Goal: Information Seeking & Learning: Understand process/instructions

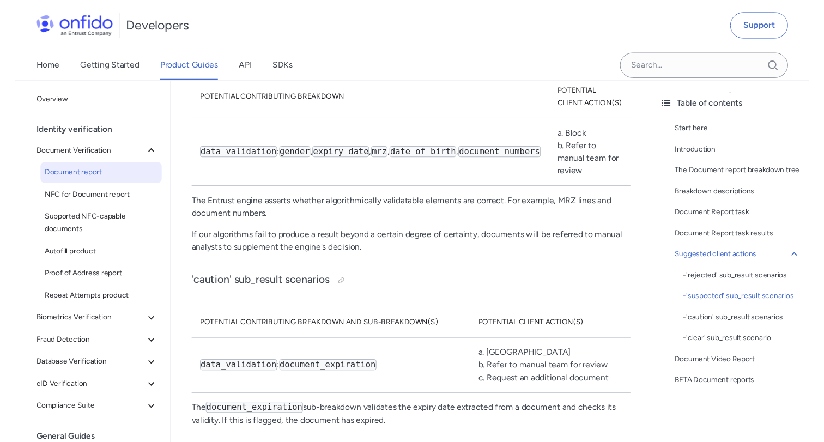
scroll to position [7396, 0]
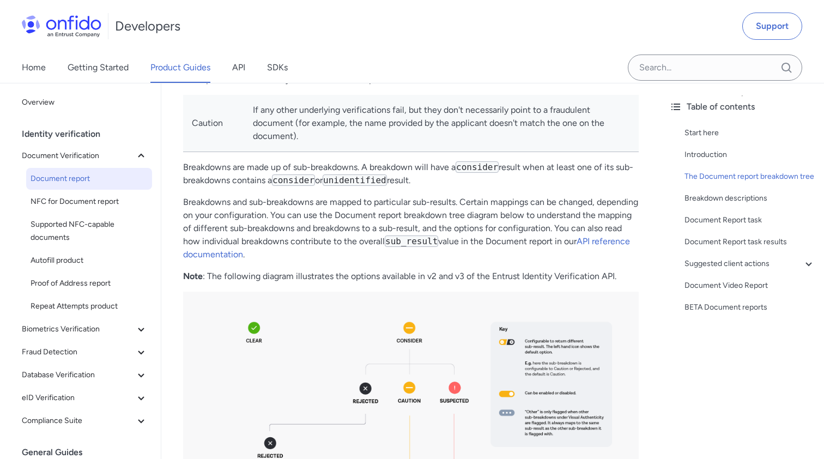
scroll to position [722, 0]
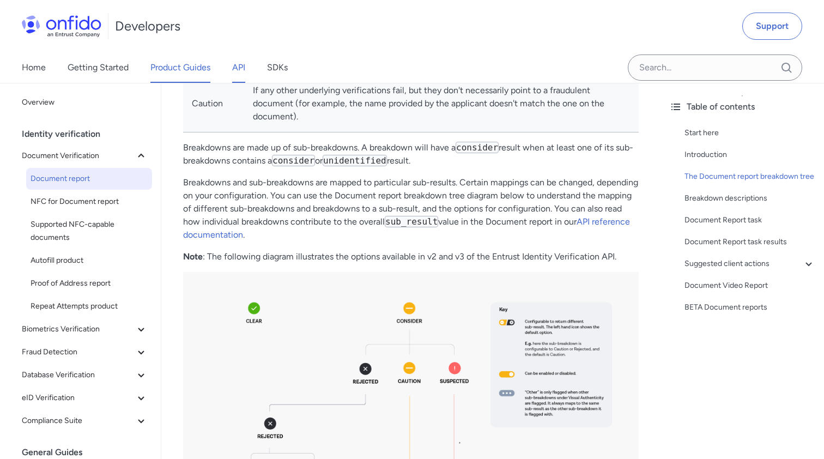
click at [245, 75] on link "API" at bounding box center [238, 67] width 13 height 31
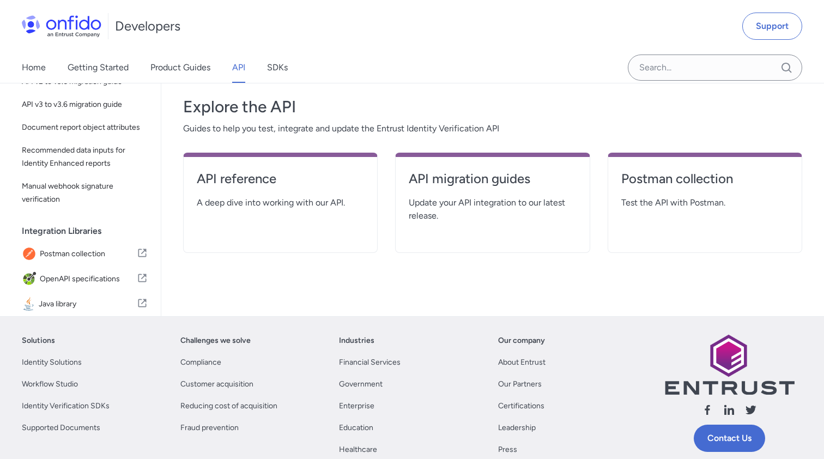
scroll to position [185, 0]
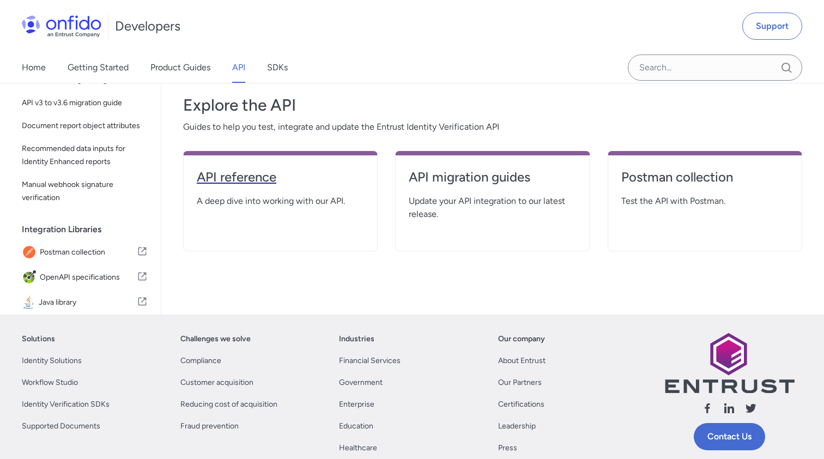
click at [238, 173] on h4 "API reference" at bounding box center [280, 176] width 167 height 17
select select "http"
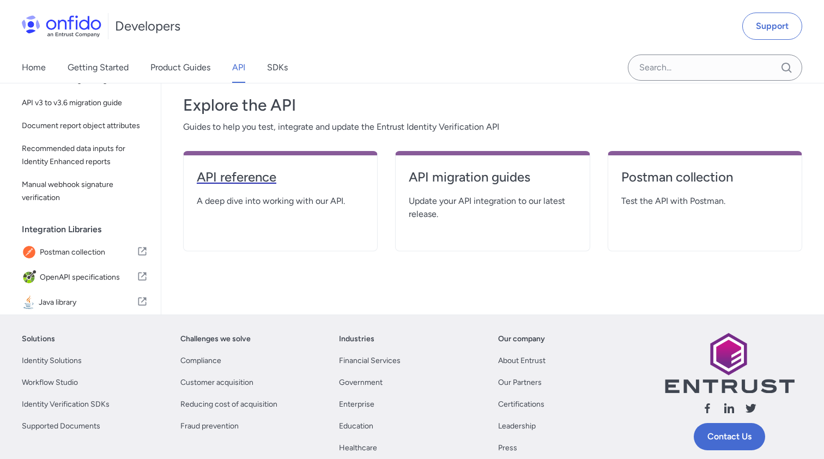
select select "http"
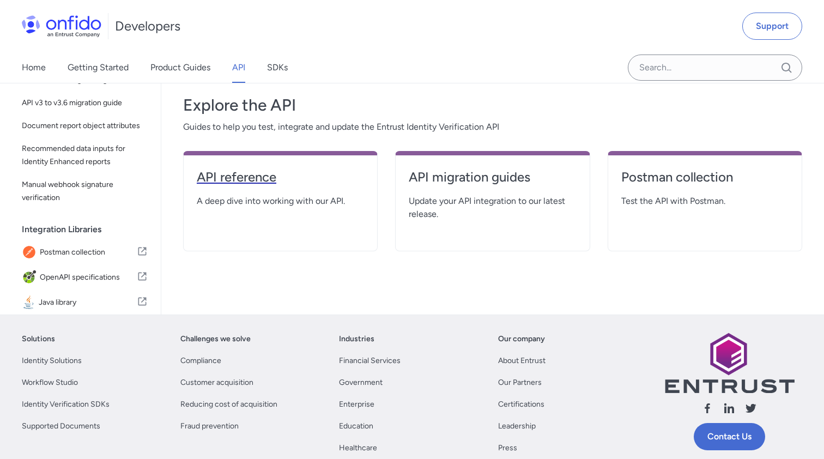
select select "http"
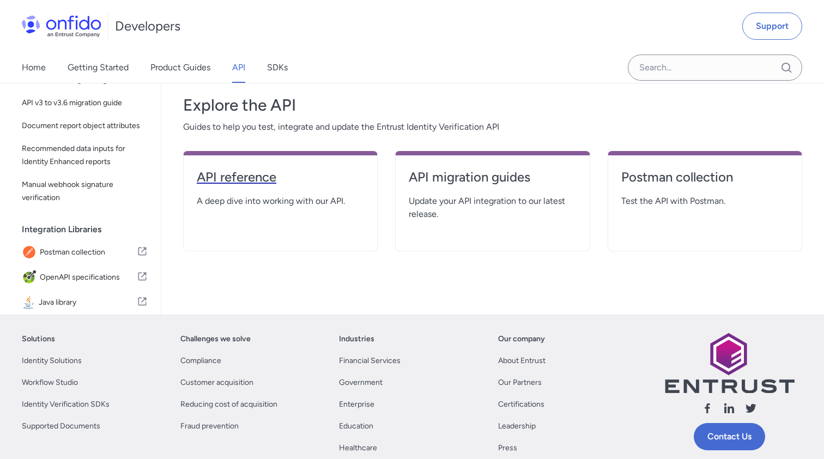
select select "http"
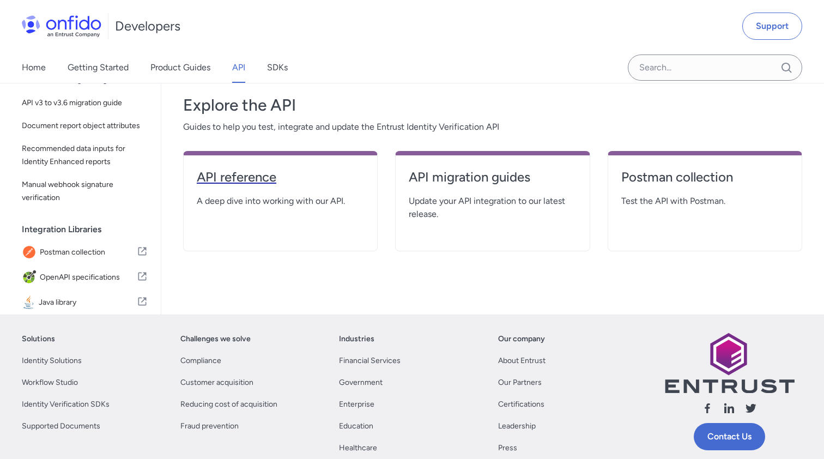
select select "http"
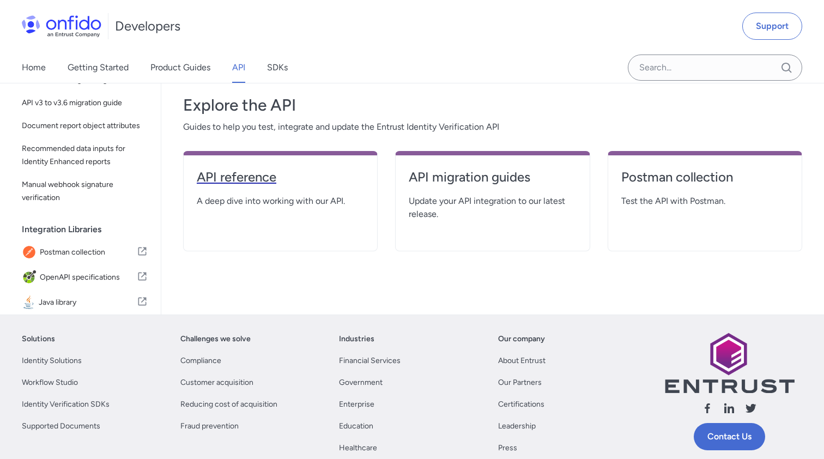
select select "http"
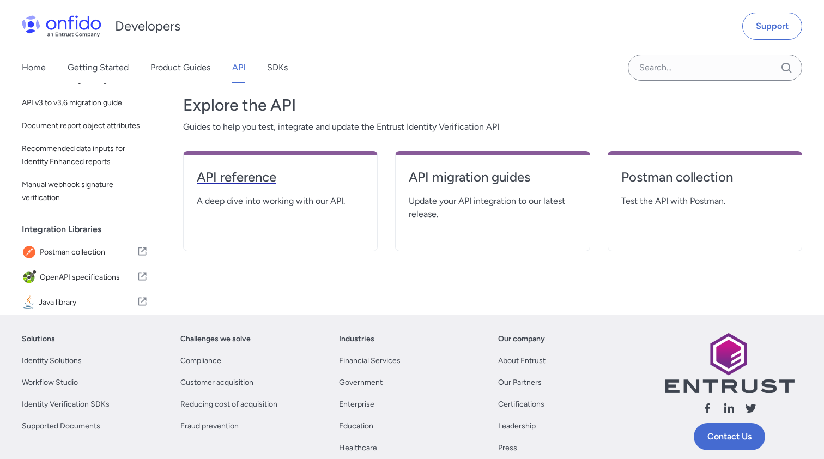
select select "http"
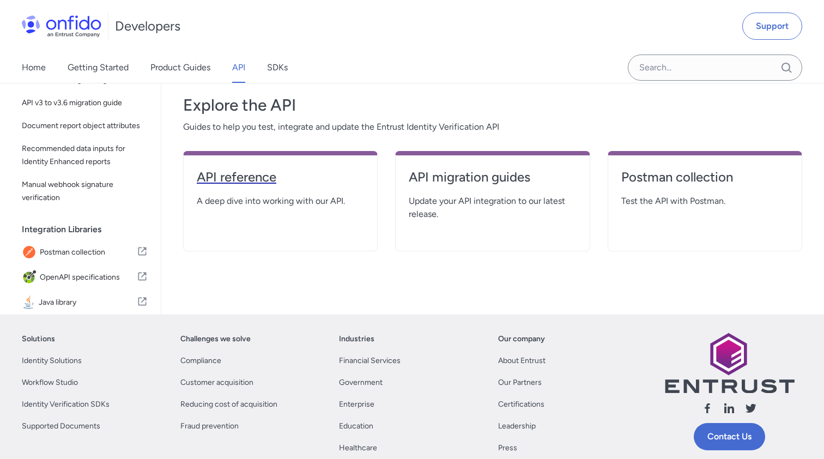
select select "http"
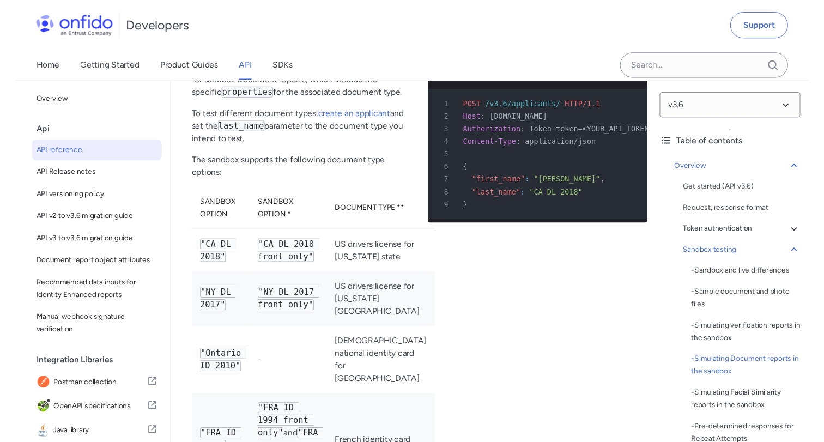
scroll to position [3652, 0]
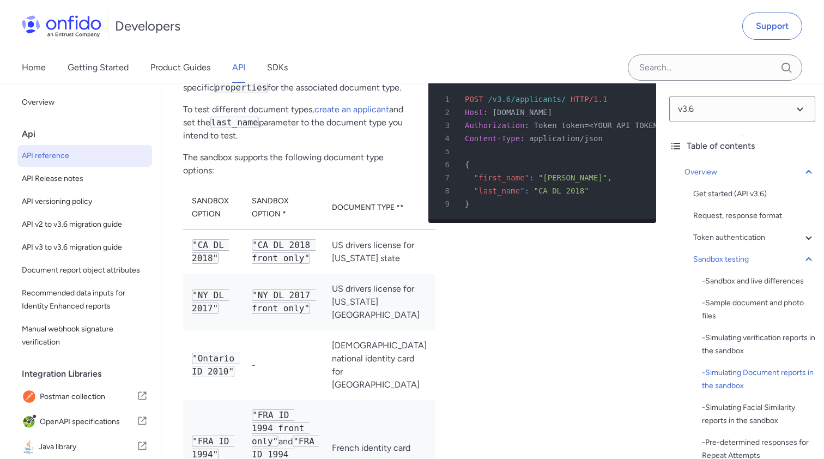
click at [486, 286] on div "Trigger a Document report with US drivers license for California state http bas…" at bounding box center [543, 348] width 228 height 667
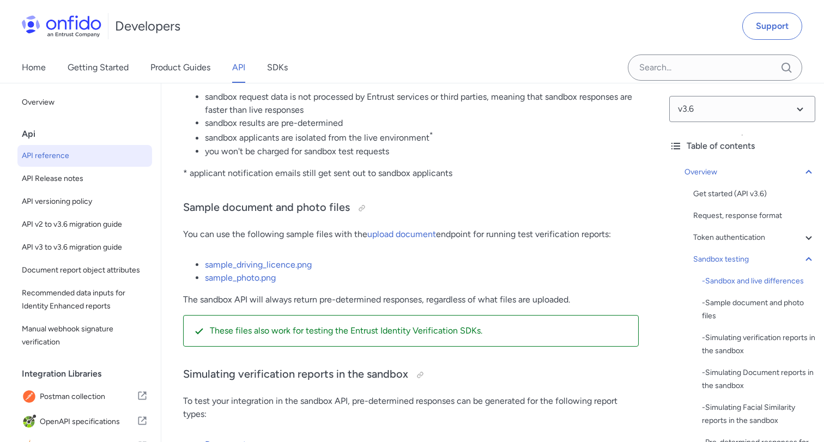
scroll to position [2892, 0]
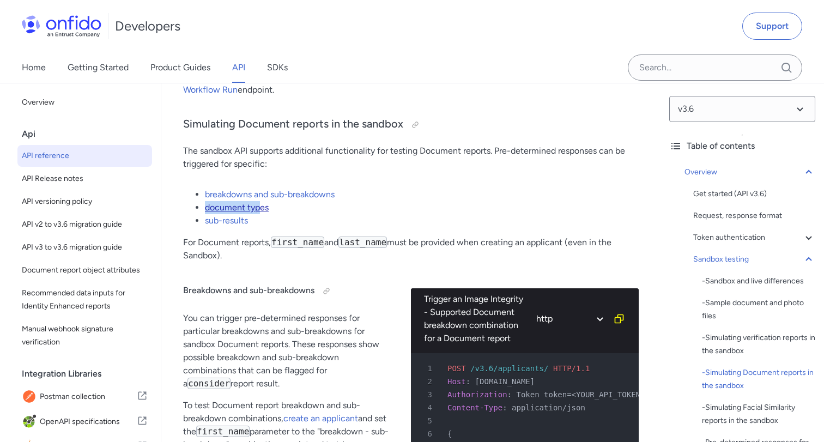
click at [234, 213] on link "document types" at bounding box center [237, 207] width 64 height 10
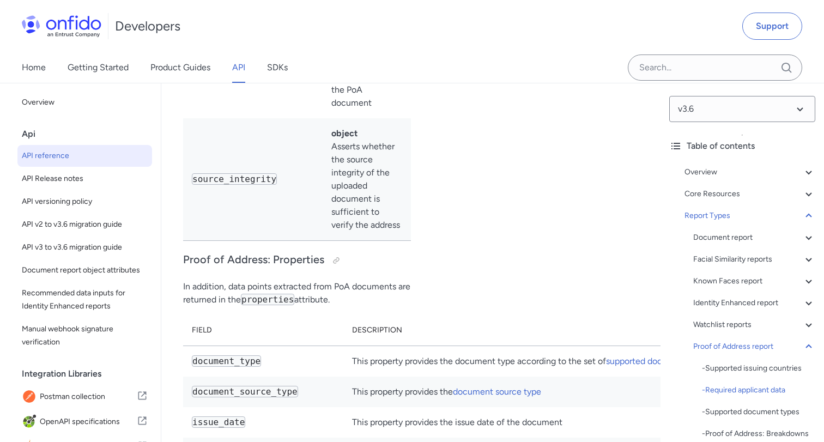
scroll to position [81790, 0]
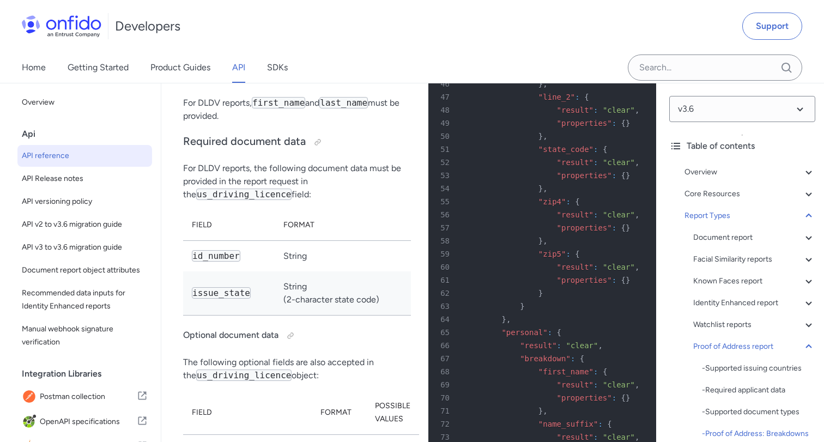
scroll to position [83571, 0]
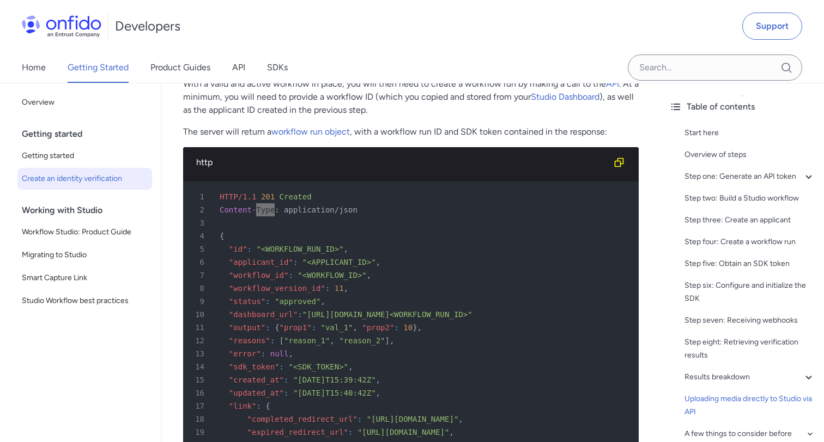
scroll to position [4543, 0]
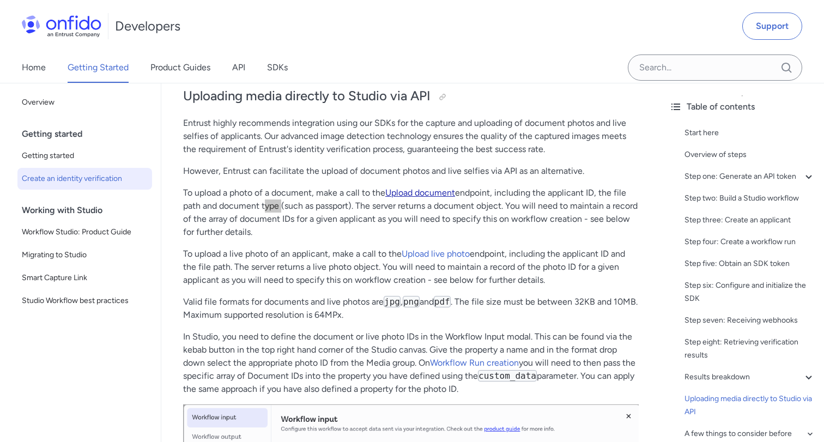
click at [416, 198] on link "Upload document" at bounding box center [421, 193] width 70 height 10
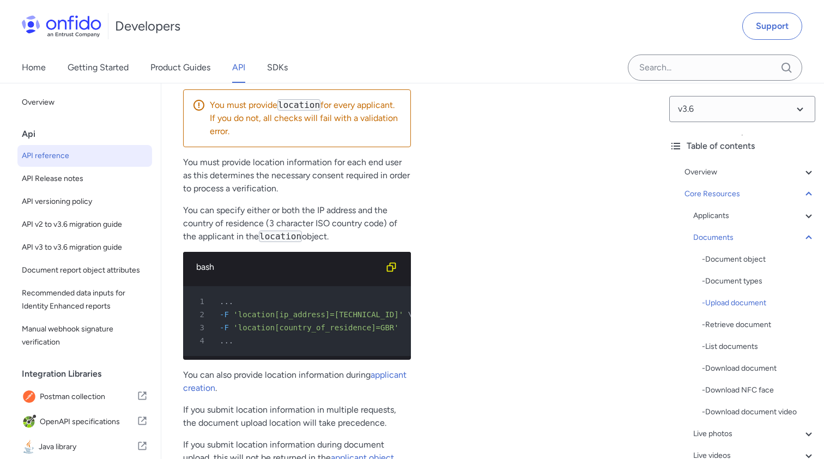
scroll to position [21131, 0]
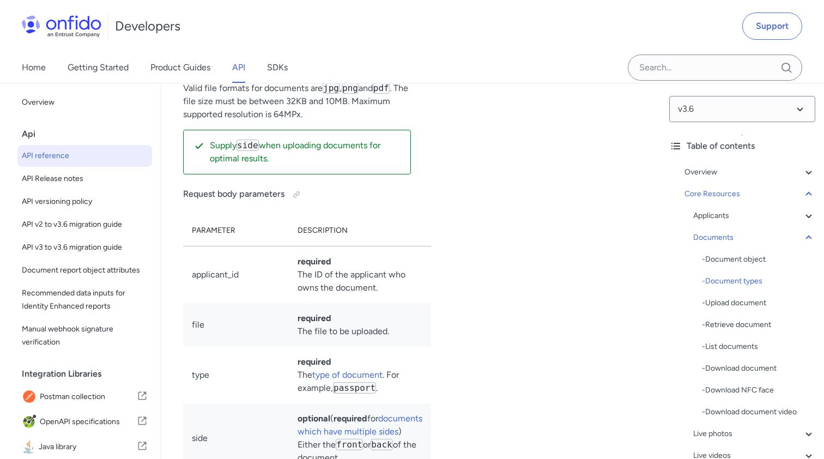
scroll to position [20457, 0]
drag, startPoint x: 262, startPoint y: 334, endPoint x: 322, endPoint y: 199, distance: 147.7
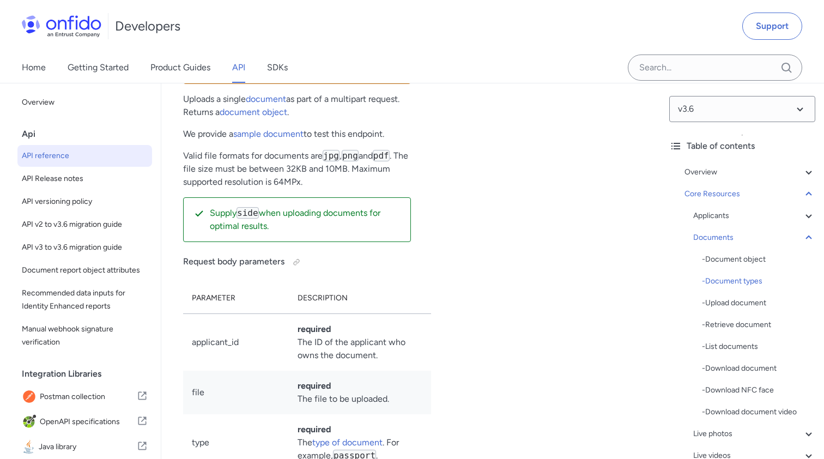
scroll to position [20391, 0]
drag, startPoint x: 332, startPoint y: 280, endPoint x: 188, endPoint y: 284, distance: 144.0
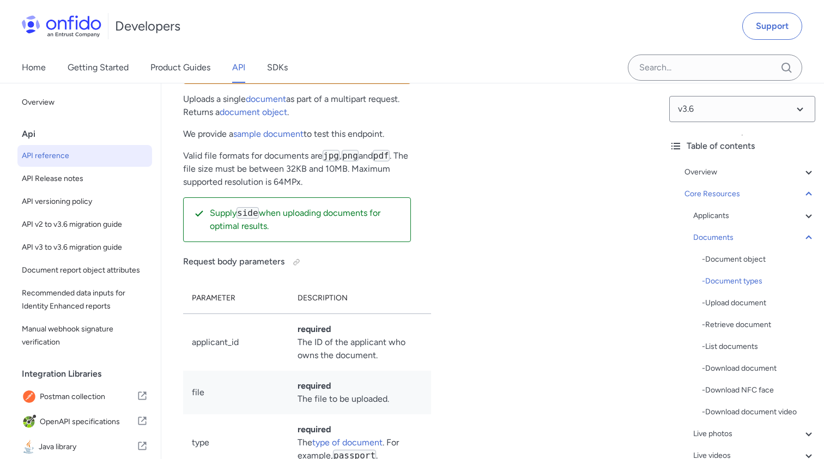
copy code "national_identity_card"
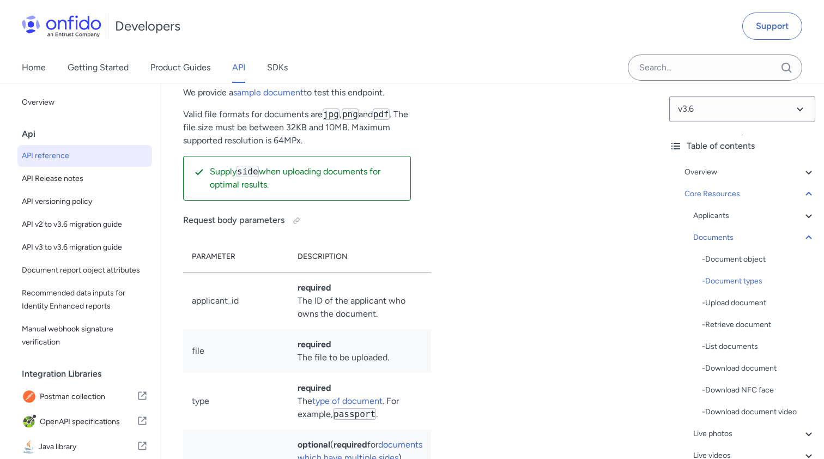
scroll to position [20419, 0]
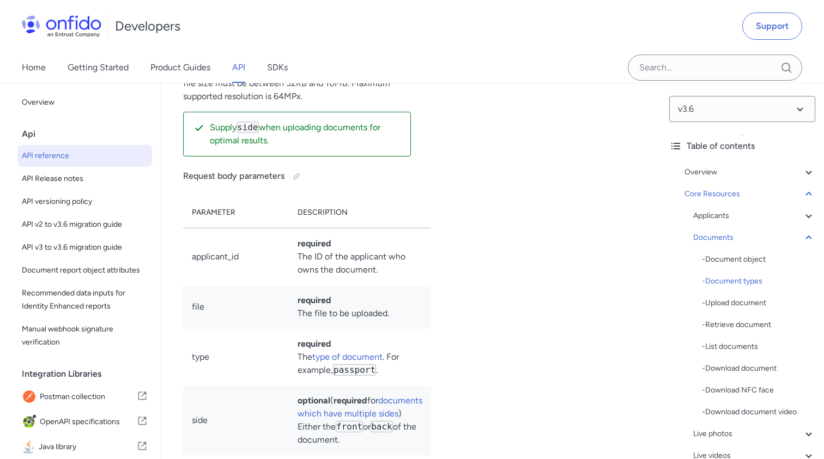
scroll to position [20472, 0]
